Goal: Information Seeking & Learning: Learn about a topic

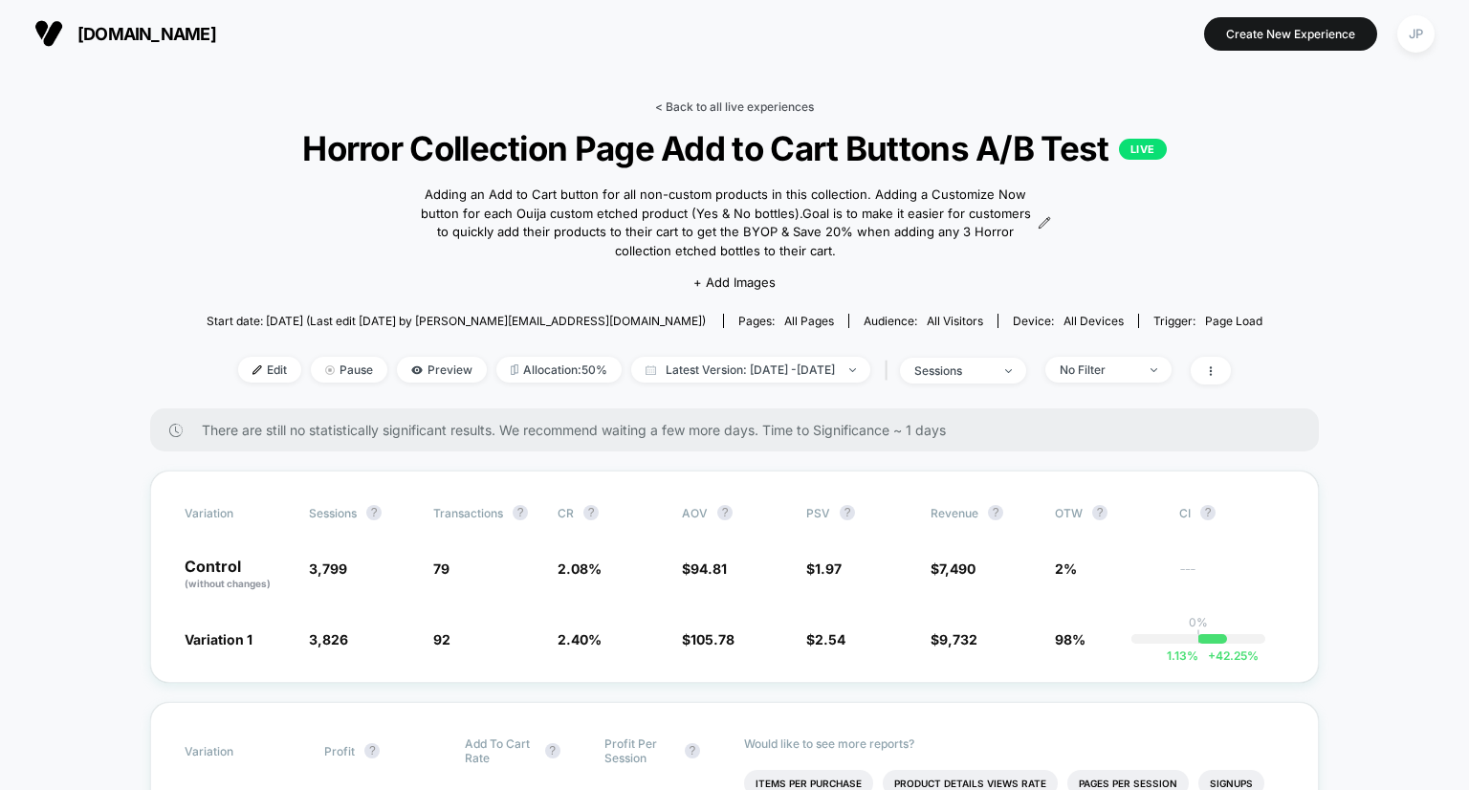
click at [730, 112] on link "< Back to all live experiences" at bounding box center [734, 106] width 159 height 14
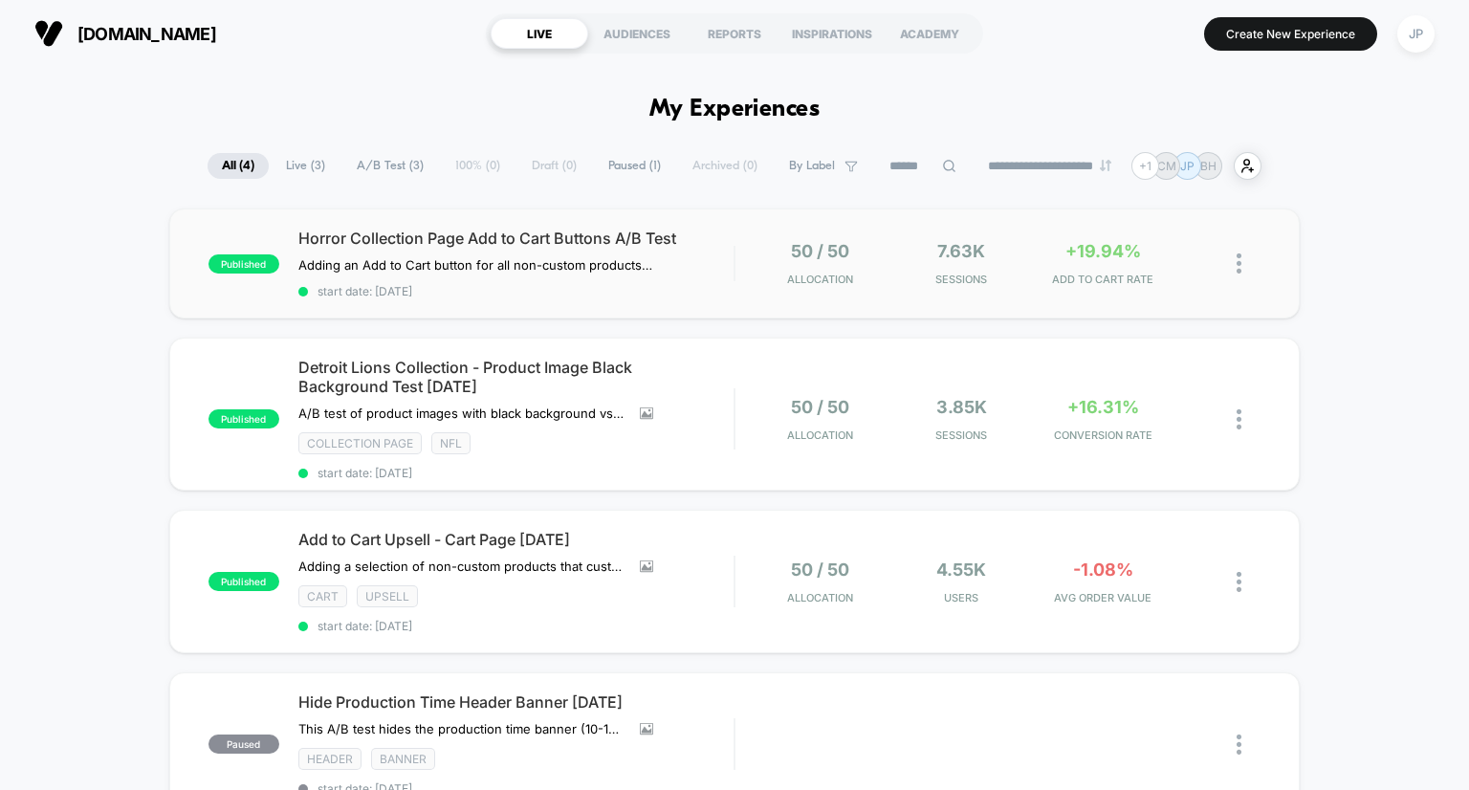
click at [1077, 295] on div "published Horror Collection Page Add to Cart Buttons A/B Test Adding an Add to …" at bounding box center [735, 264] width 1132 height 110
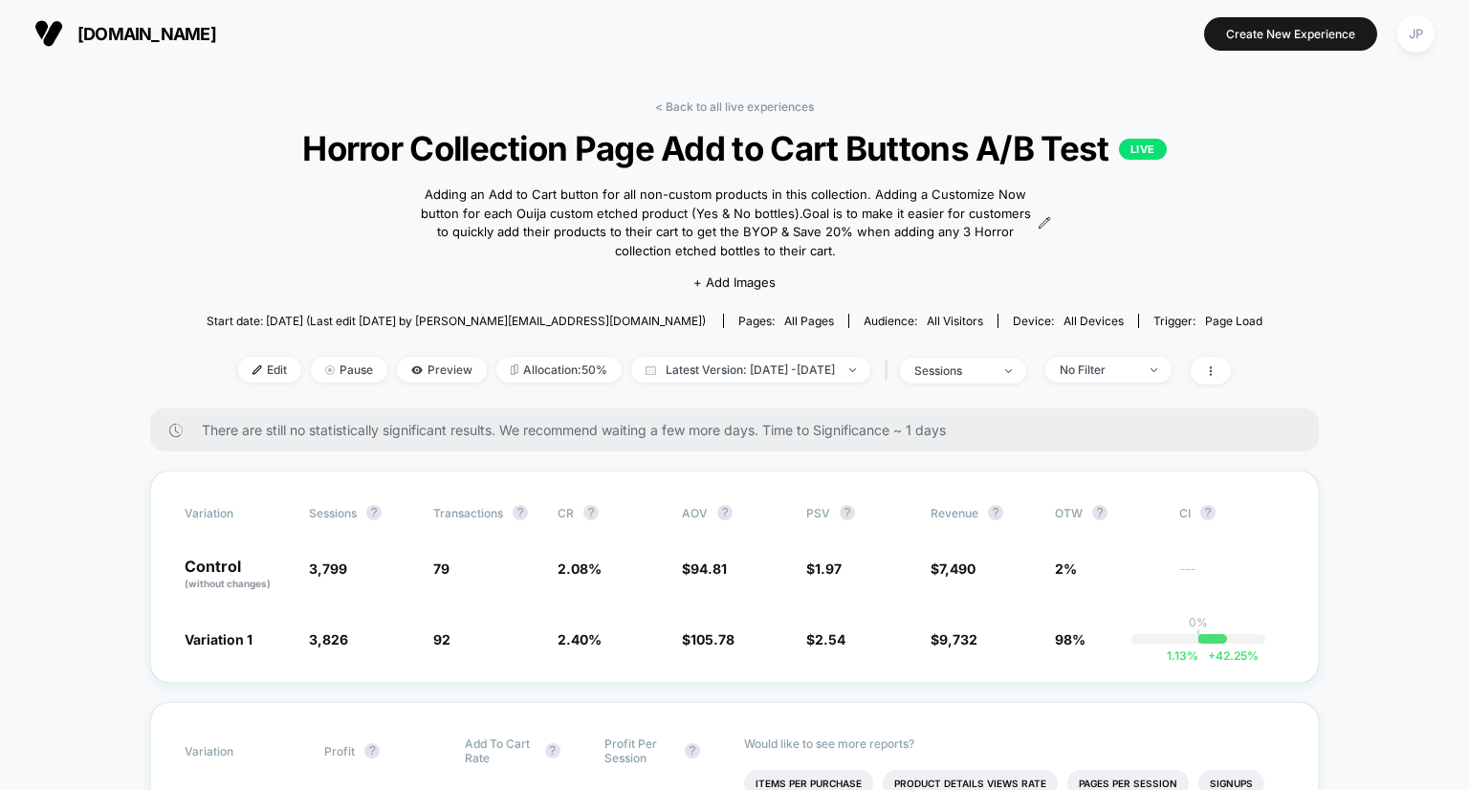
click at [777, 108] on link "< Back to all live experiences" at bounding box center [734, 106] width 159 height 14
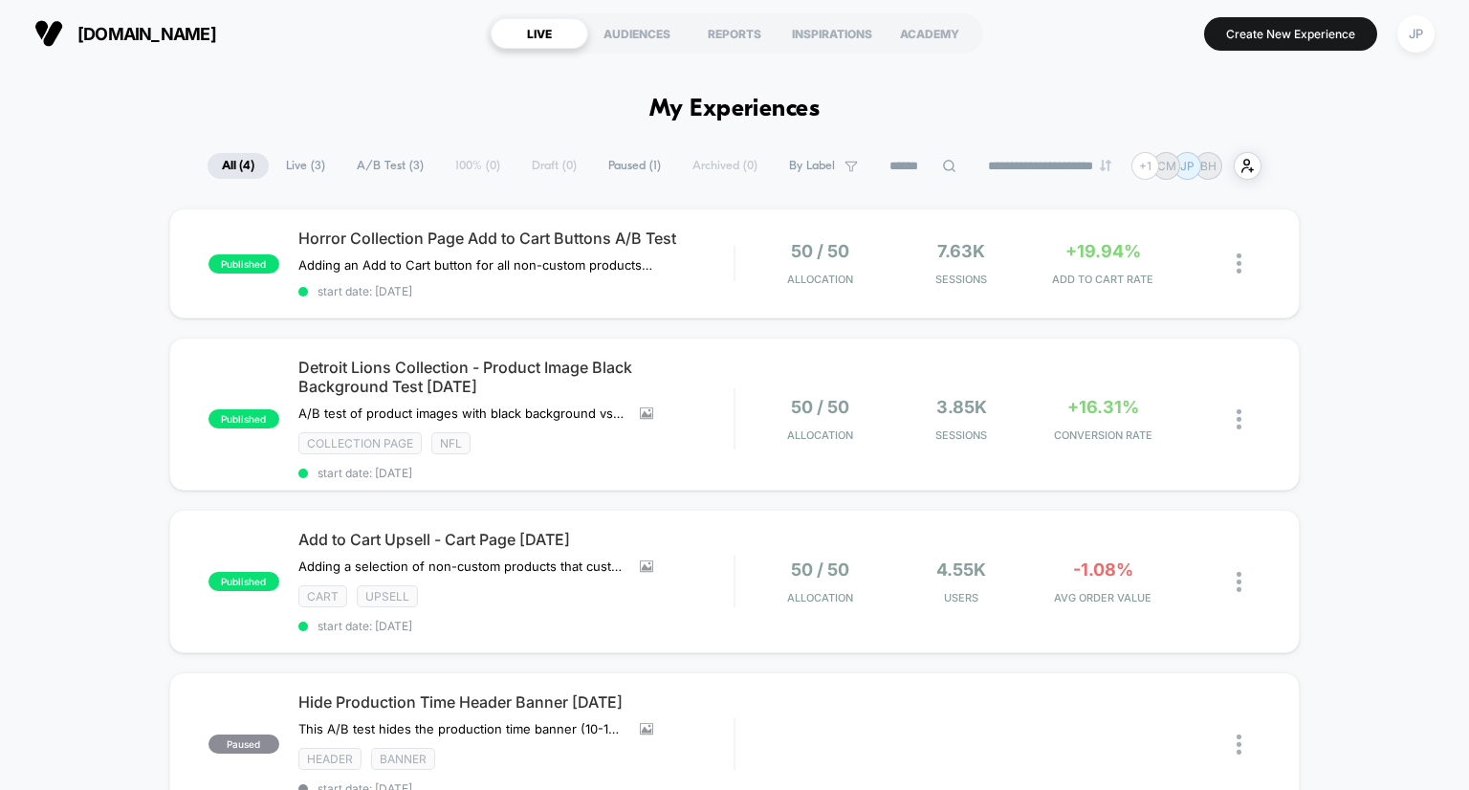
click at [1423, 257] on div "published Horror Collection Page Add to Cart Buttons A/B Test Adding an Add to …" at bounding box center [734, 560] width 1469 height 703
click at [1316, 284] on div "published Horror Collection Page Add to Cart Buttons A/B Test Adding an Add to …" at bounding box center [734, 560] width 1469 height 703
click at [884, 288] on div "published Horror Collection Page Add to Cart Buttons A/B Test Adding an Add to …" at bounding box center [735, 264] width 1132 height 110
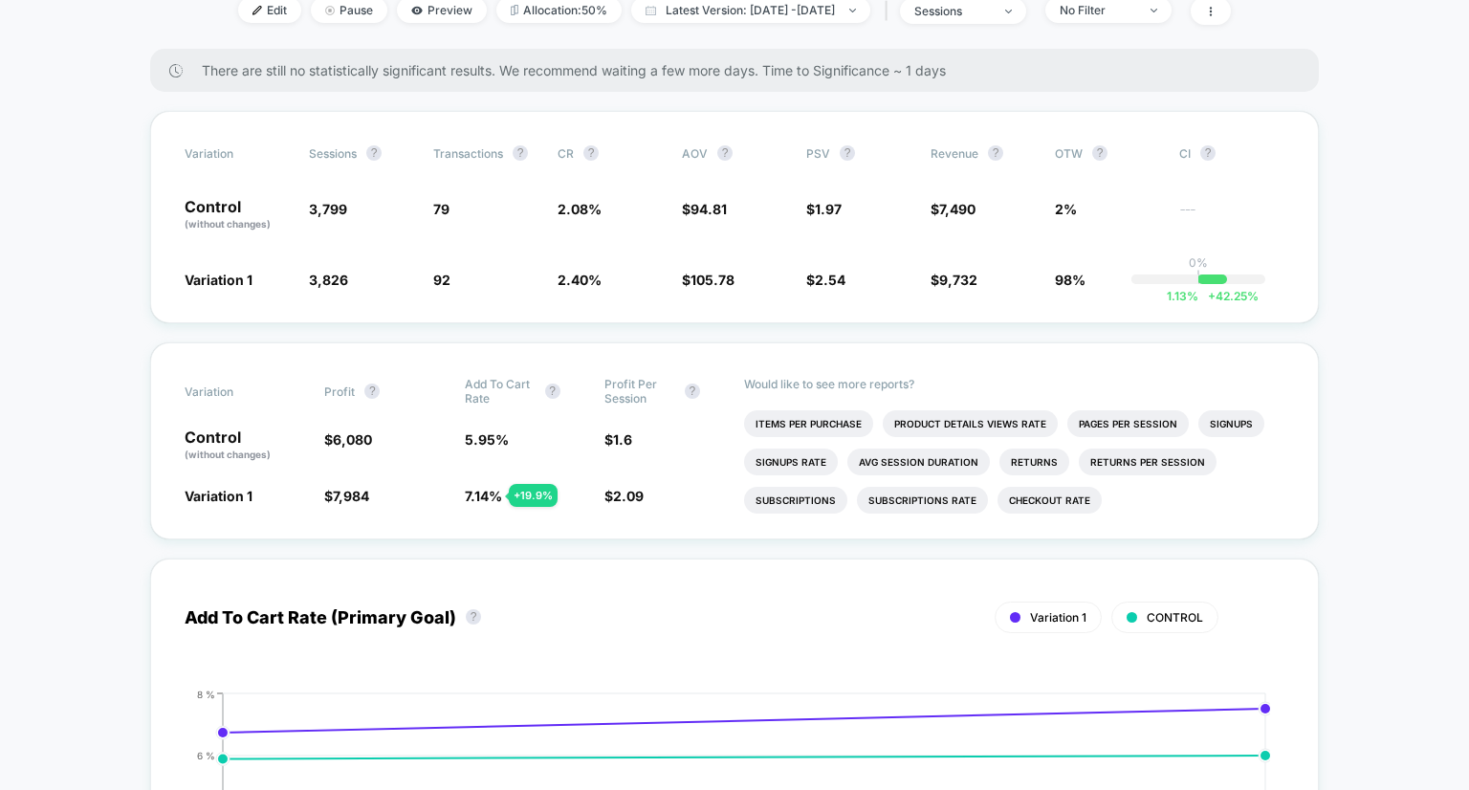
scroll to position [347, 0]
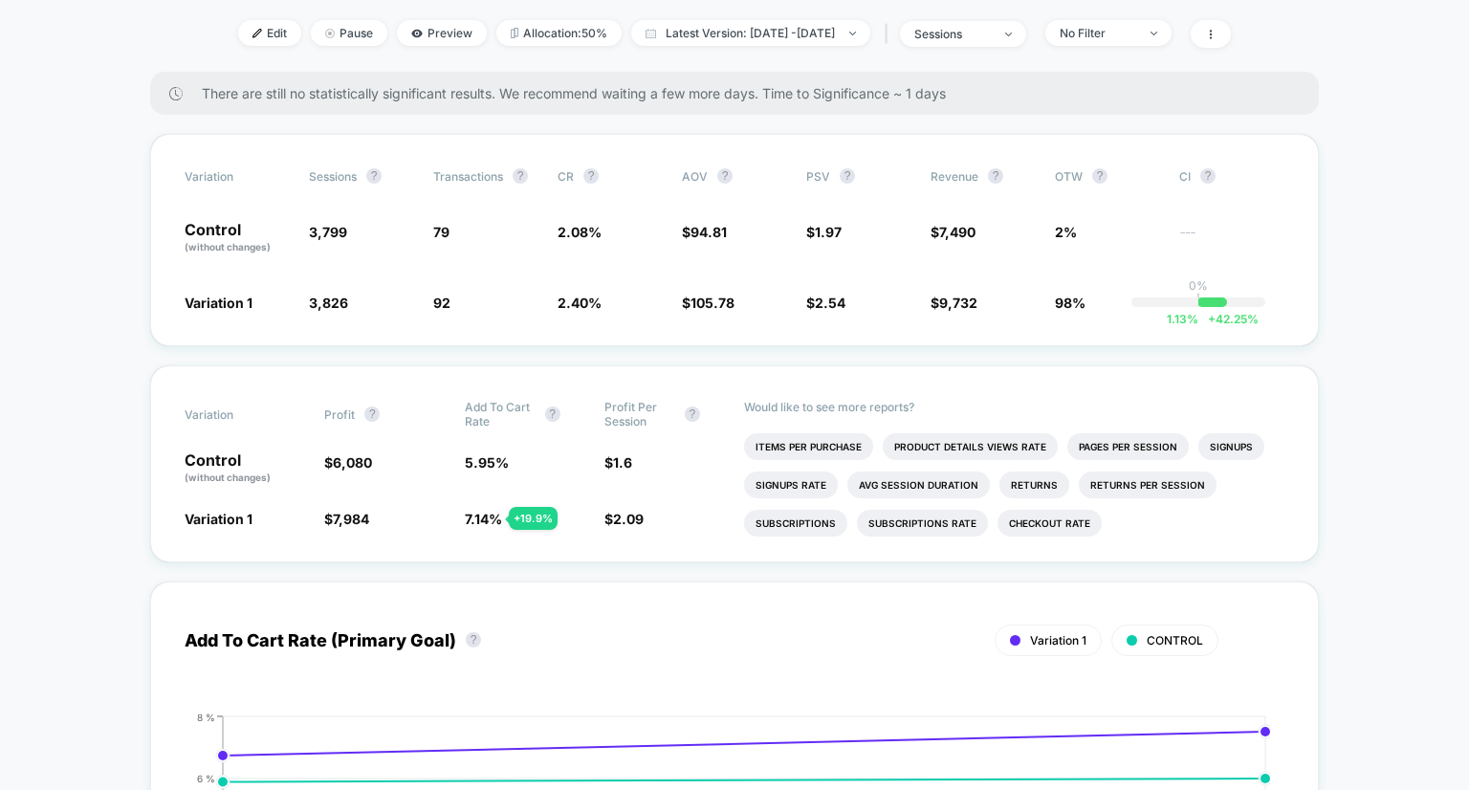
scroll to position [333, 0]
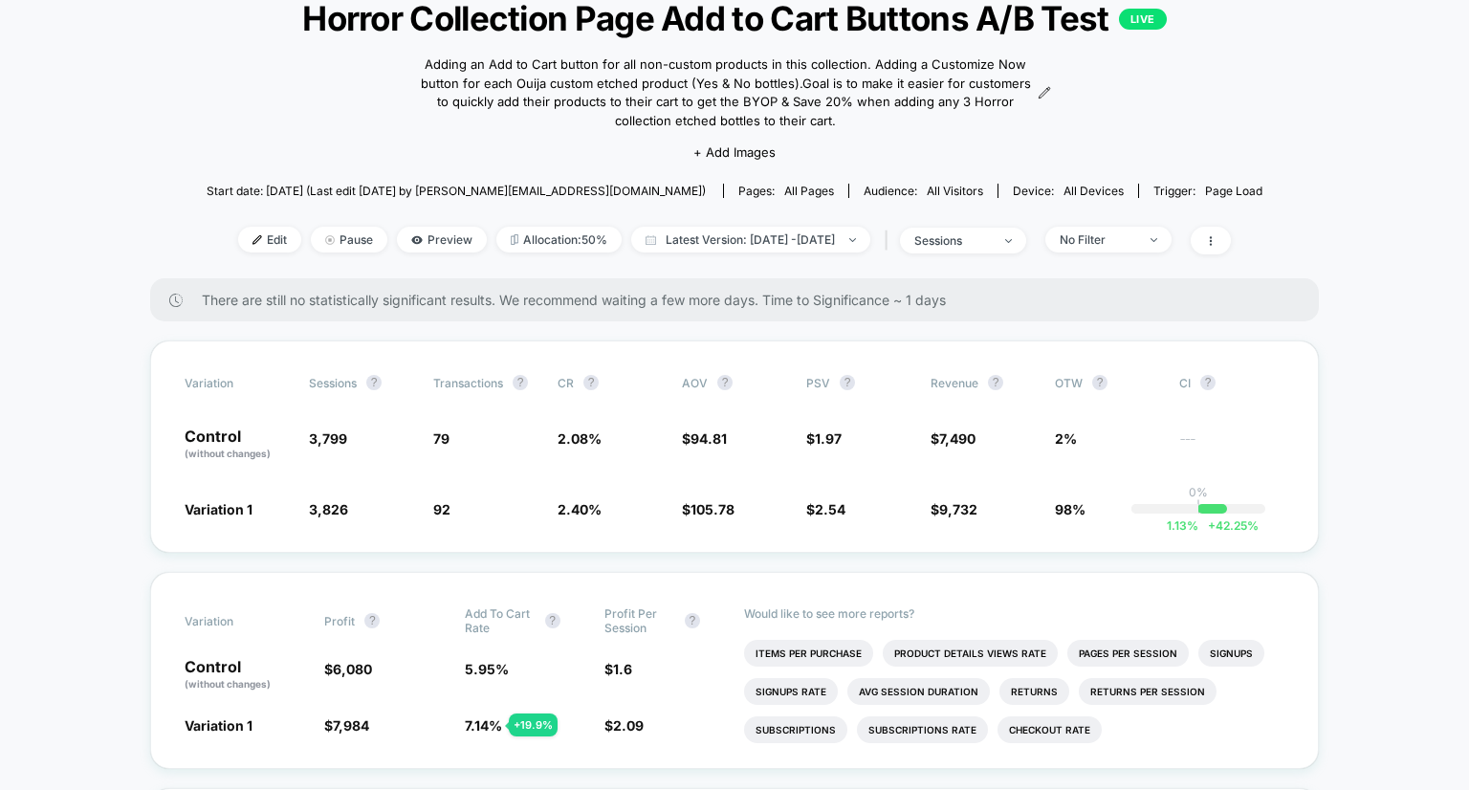
scroll to position [129, 0]
click at [422, 245] on span "Preview" at bounding box center [442, 241] width 90 height 26
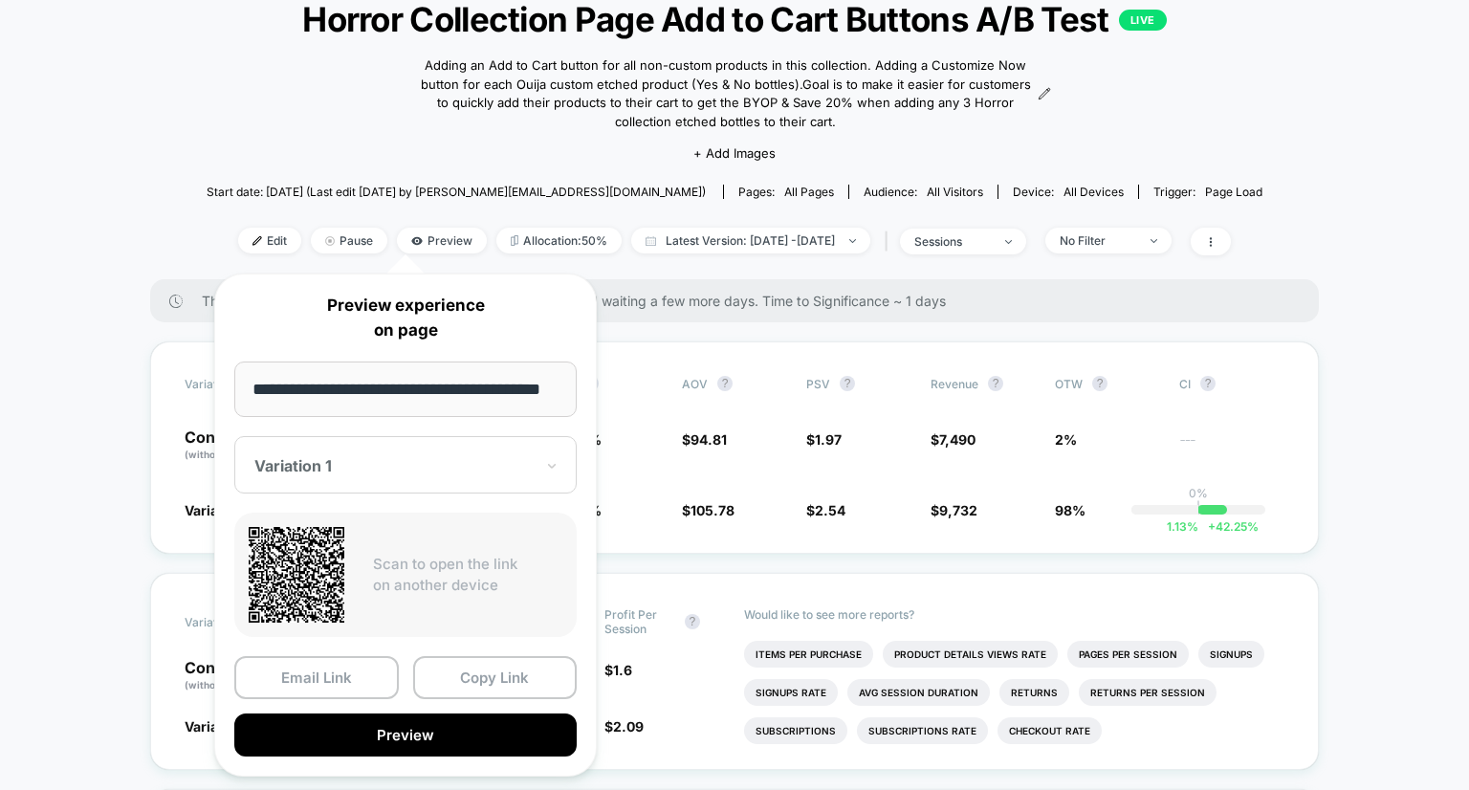
scroll to position [0, 0]
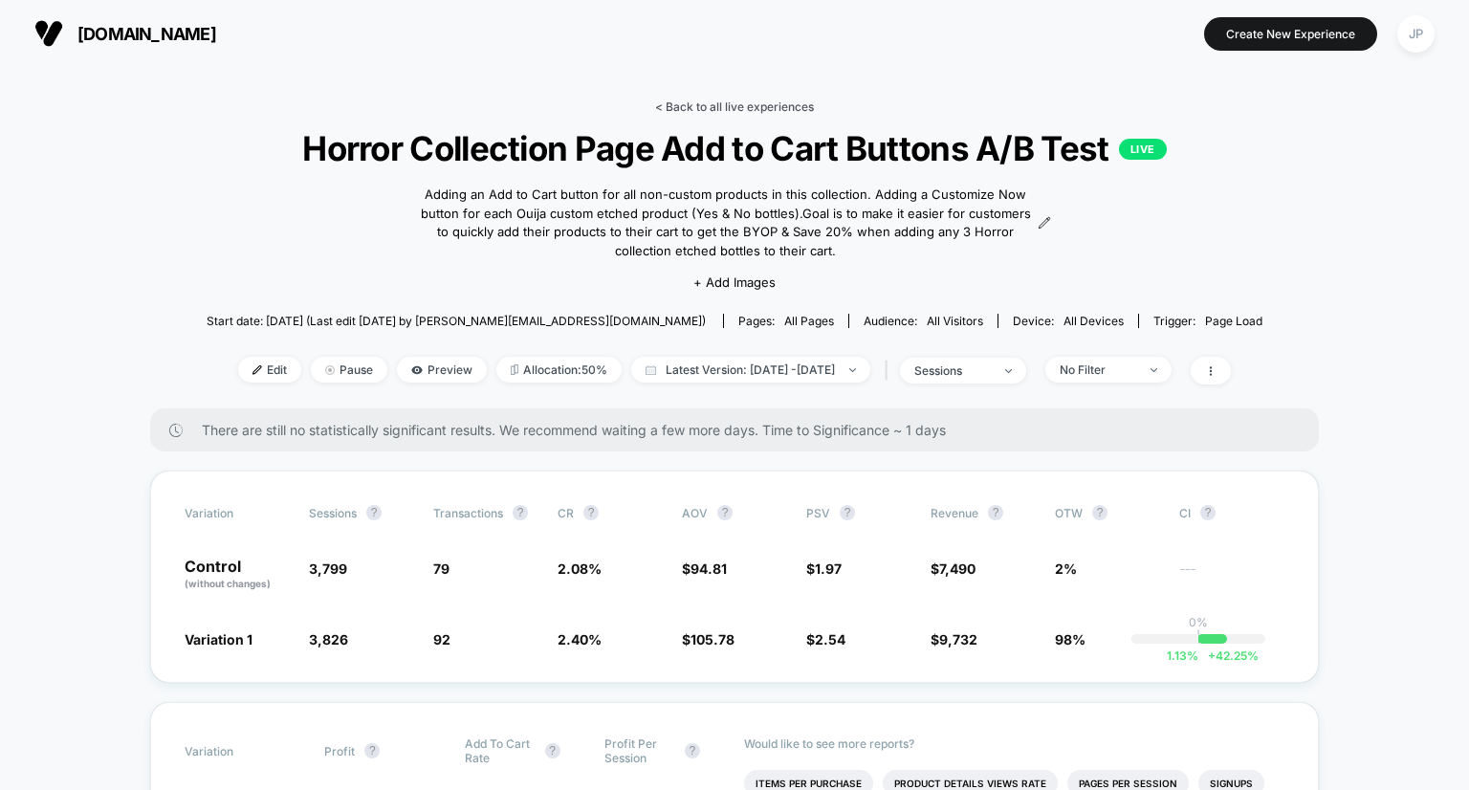
click at [730, 110] on link "< Back to all live experiences" at bounding box center [734, 106] width 159 height 14
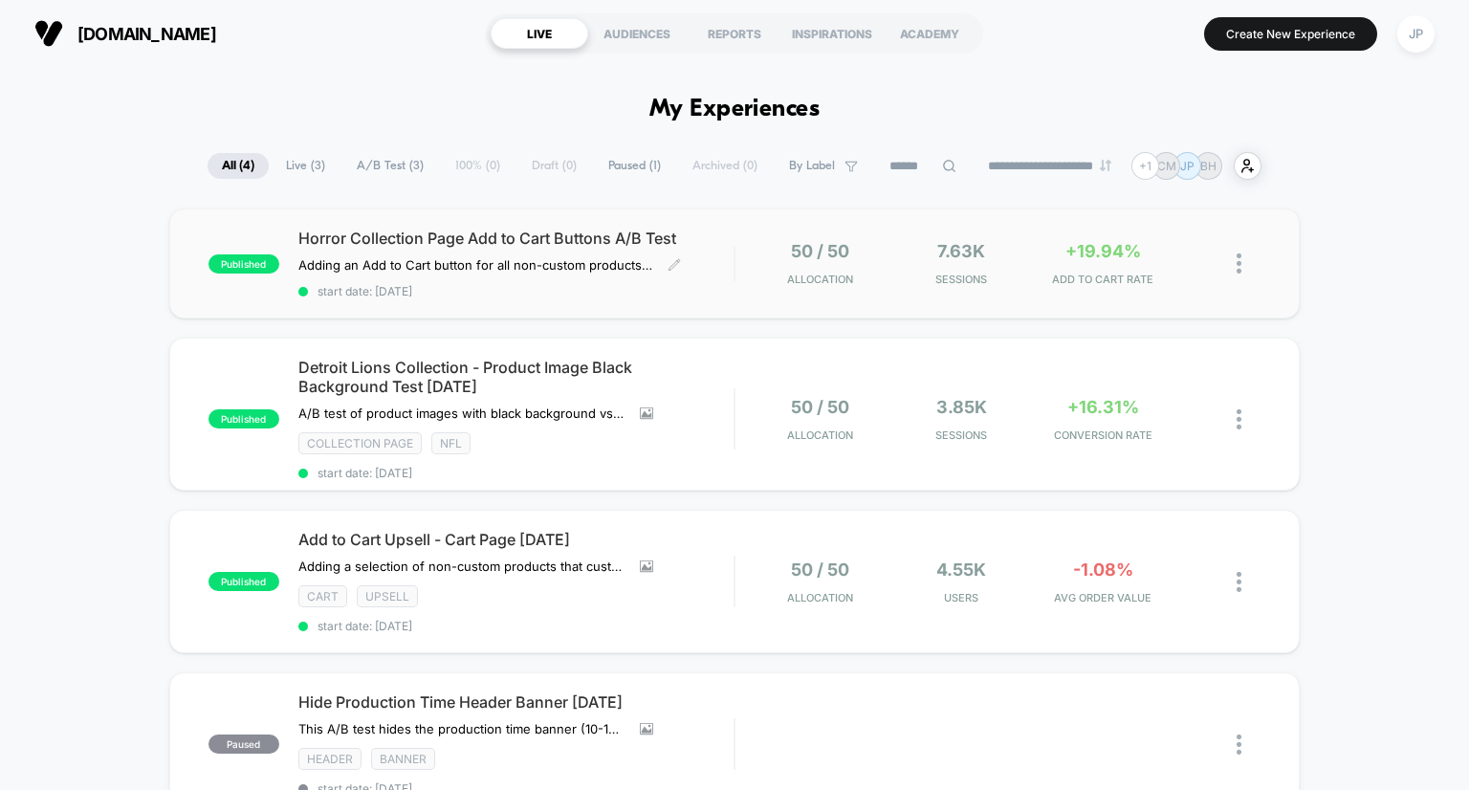
click at [728, 269] on div "Horror Collection Page Add to Cart Buttons A/B Test Adding an Add to Cart butto…" at bounding box center [516, 264] width 436 height 70
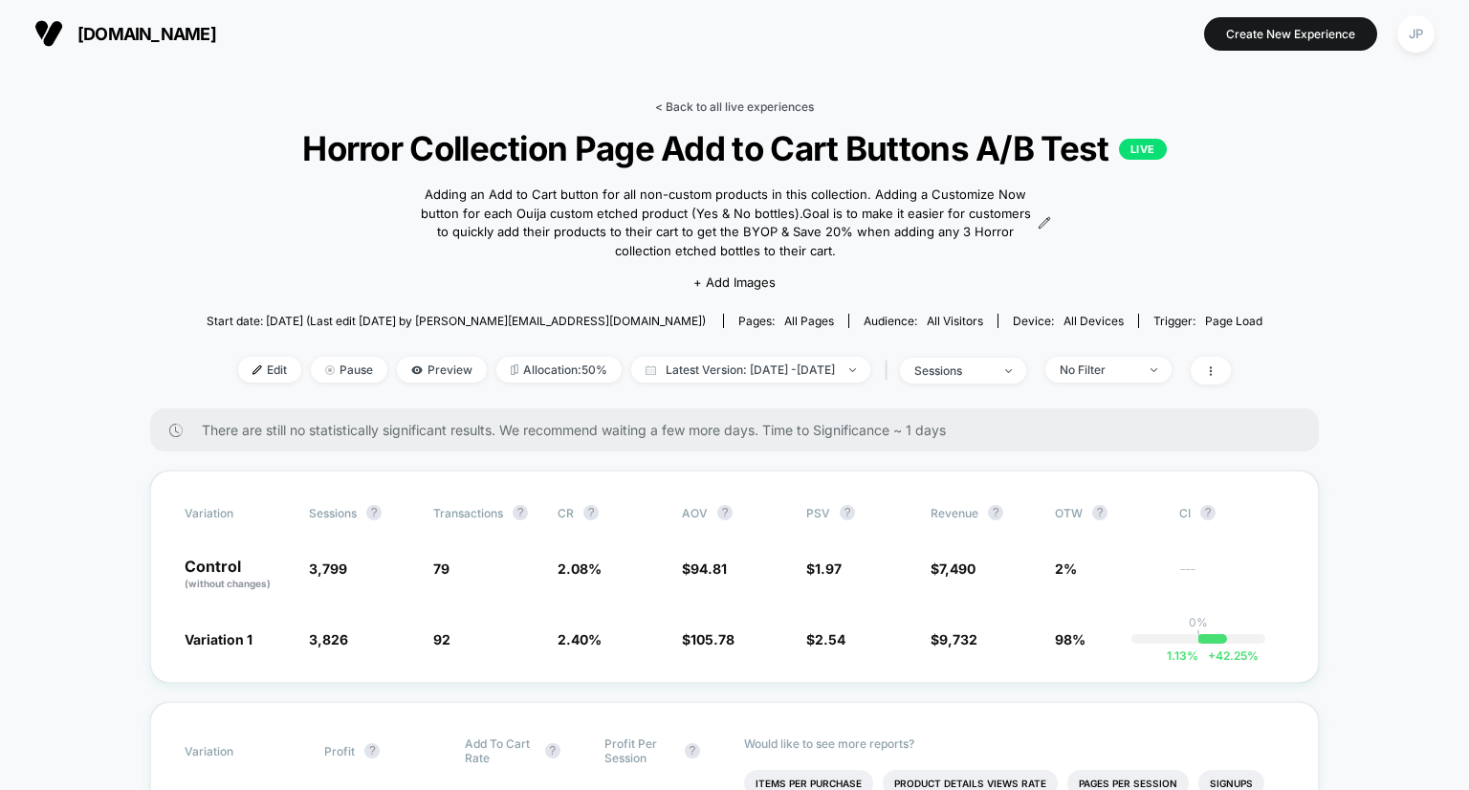
click at [745, 100] on link "< Back to all live experiences" at bounding box center [734, 106] width 159 height 14
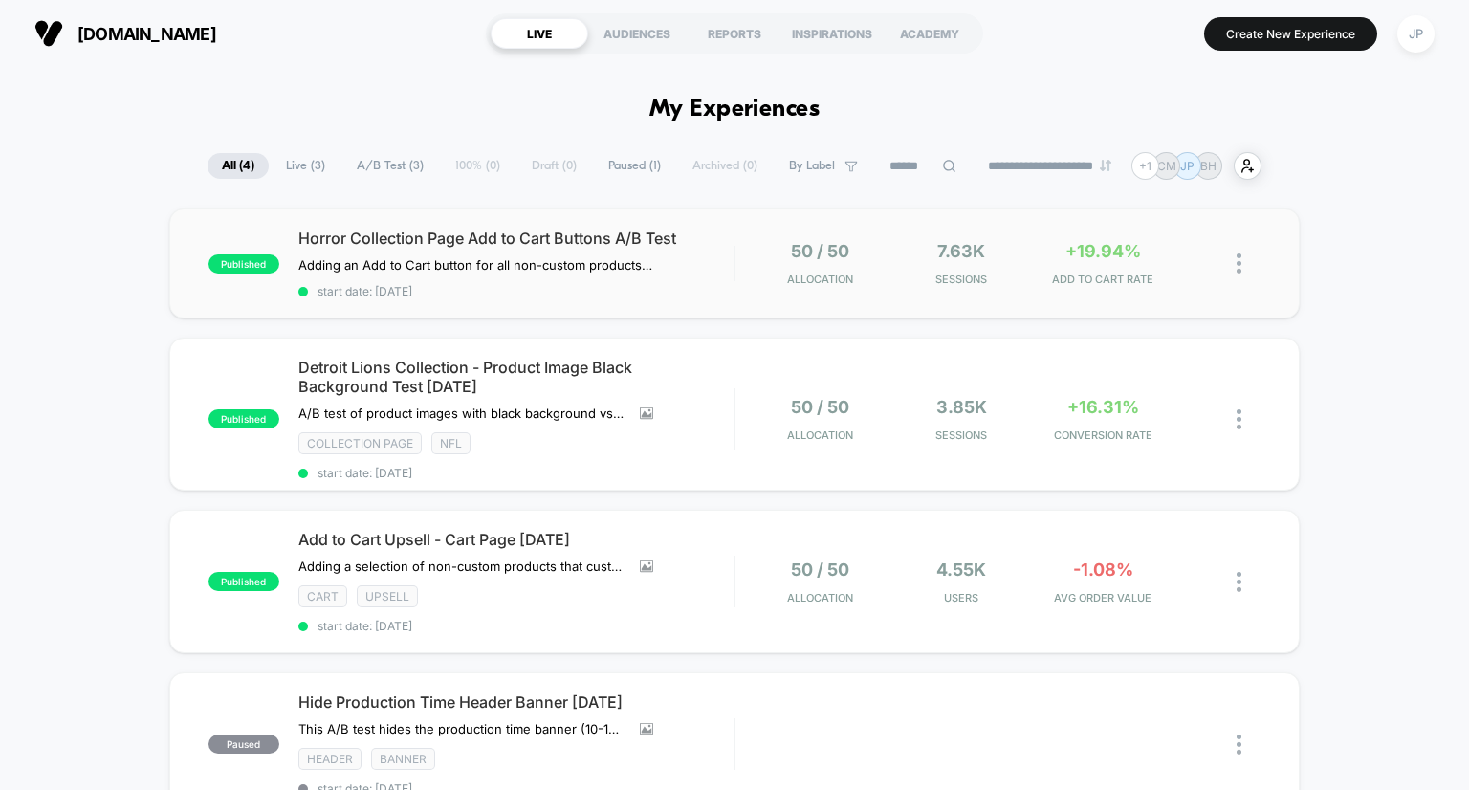
click at [541, 303] on div "published Horror Collection Page Add to Cart Buttons A/B Test Adding an Add to …" at bounding box center [735, 264] width 1132 height 110
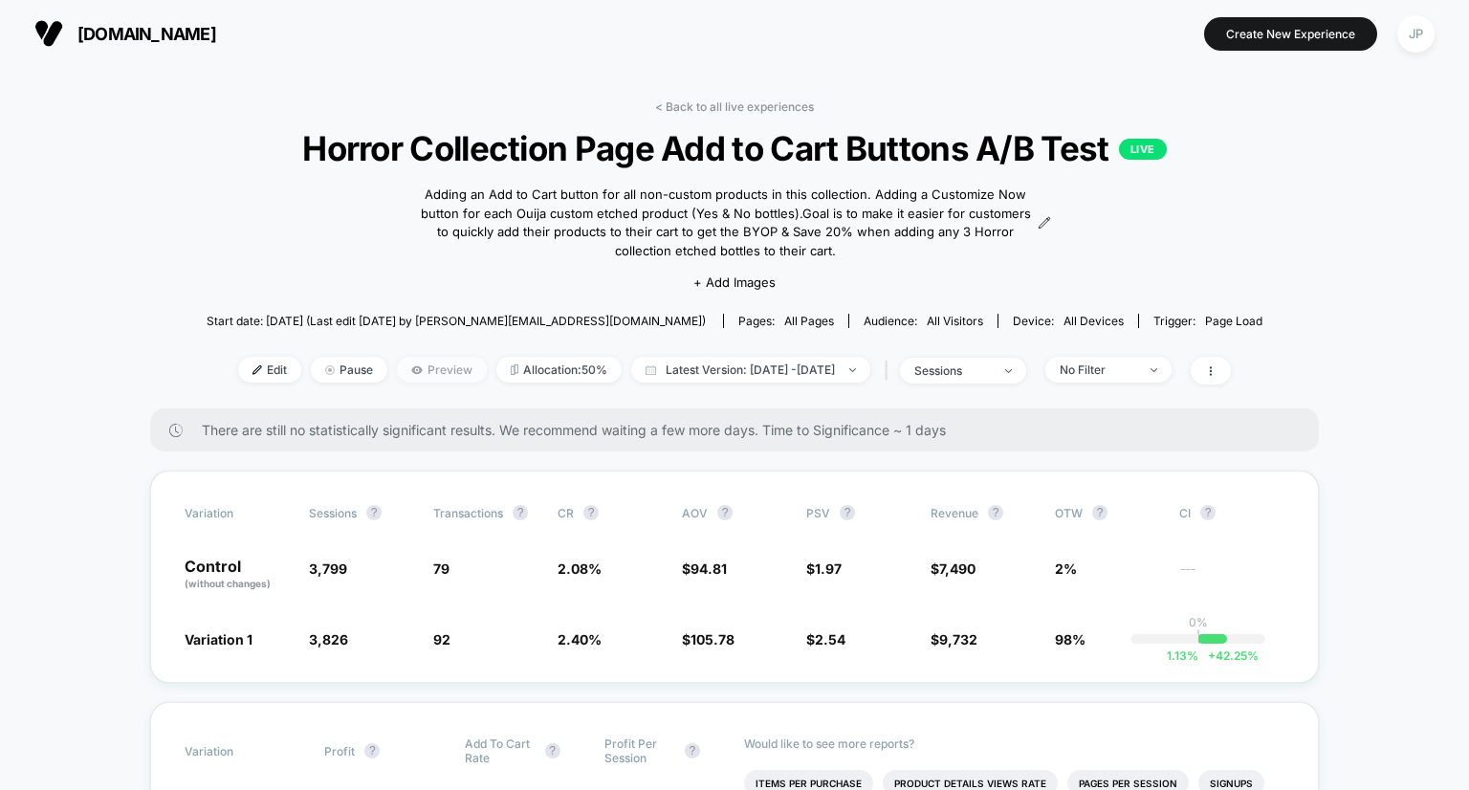
click at [420, 363] on span "Preview" at bounding box center [442, 370] width 90 height 26
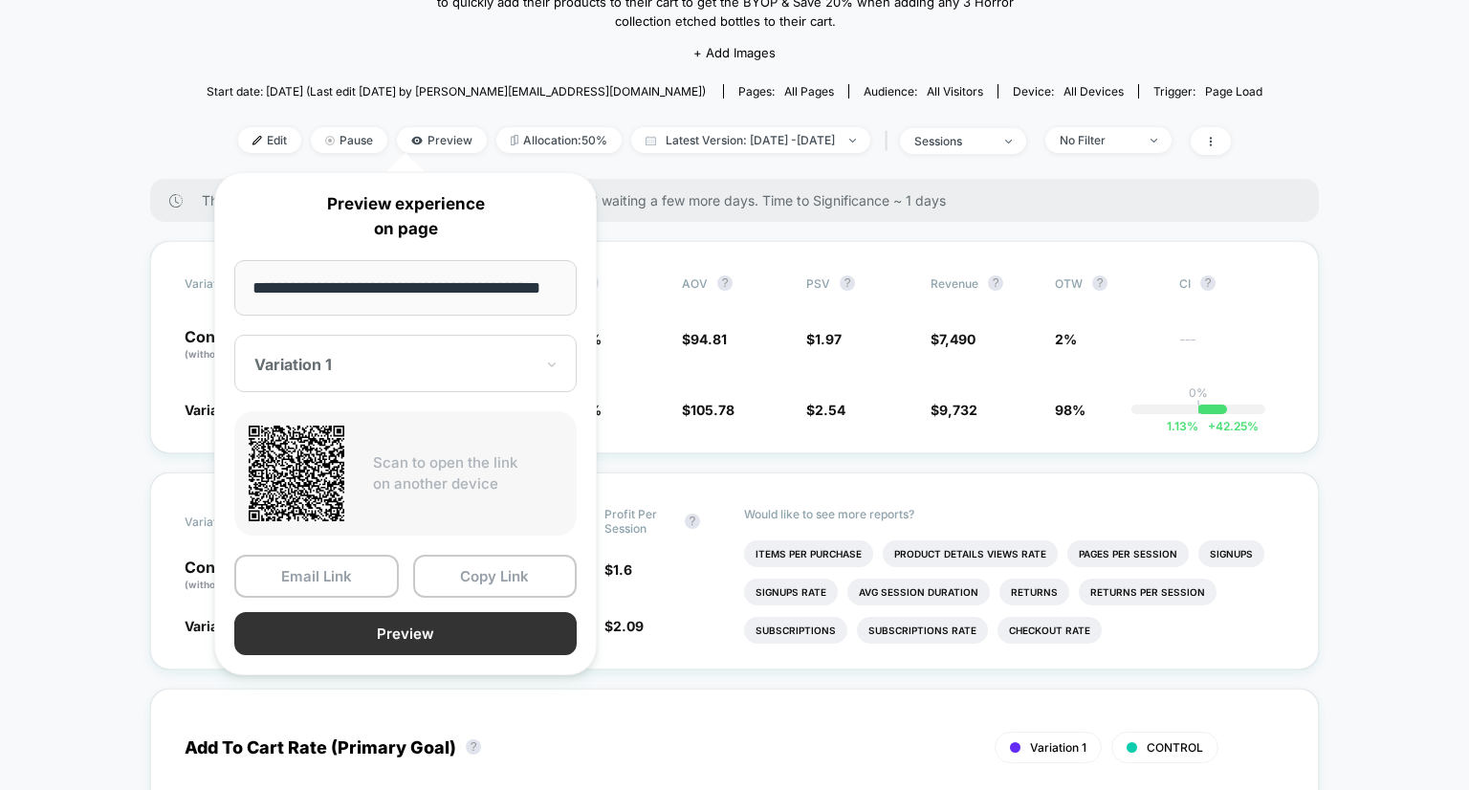
click at [424, 614] on button "Preview" at bounding box center [405, 633] width 342 height 43
